Goal: Information Seeking & Learning: Learn about a topic

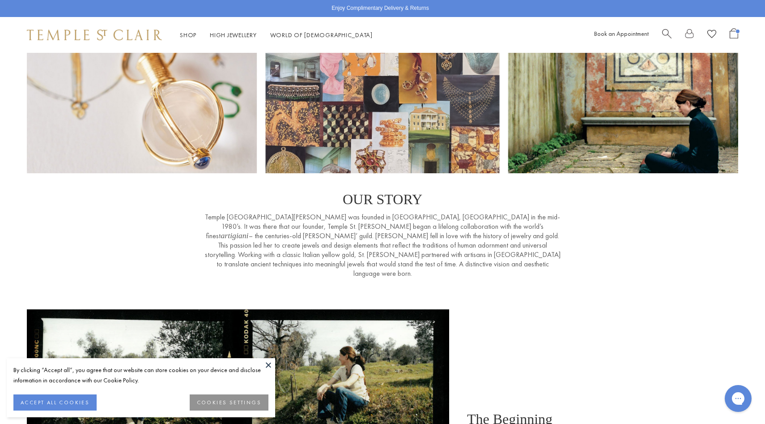
click at [373, 243] on p "Temple [GEOGRAPHIC_DATA][PERSON_NAME] was founded in [GEOGRAPHIC_DATA], [GEOGRA…" at bounding box center [383, 245] width 358 height 66
click at [387, 265] on p "Temple [GEOGRAPHIC_DATA][PERSON_NAME] was founded in [GEOGRAPHIC_DATA], [GEOGRA…" at bounding box center [383, 245] width 358 height 66
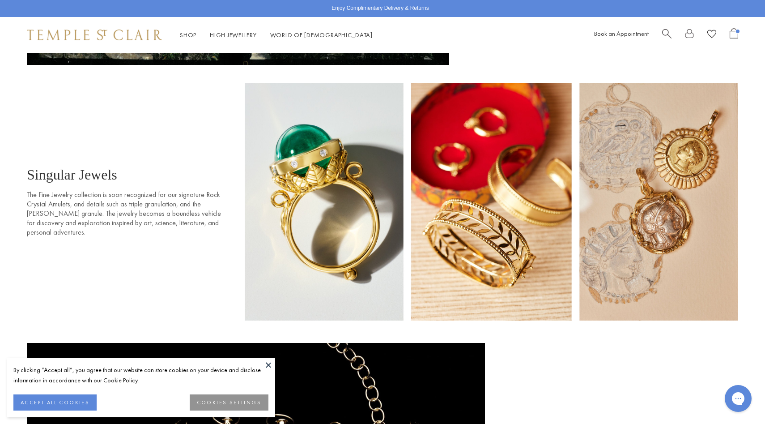
scroll to position [661, 0]
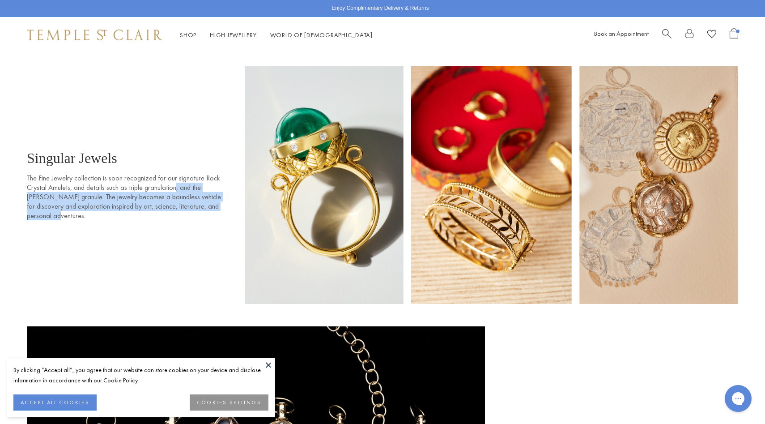
drag, startPoint x: 175, startPoint y: 177, endPoint x: 213, endPoint y: 199, distance: 43.9
click at [215, 199] on p "The Fine Jewelry collection is soon recognized for our signature Rock Crystal A…" at bounding box center [127, 196] width 201 height 47
click at [213, 199] on p "The Fine Jewelry collection is soon recognized for our signature Rock Crystal A…" at bounding box center [127, 196] width 201 height 47
